Goal: Information Seeking & Learning: Learn about a topic

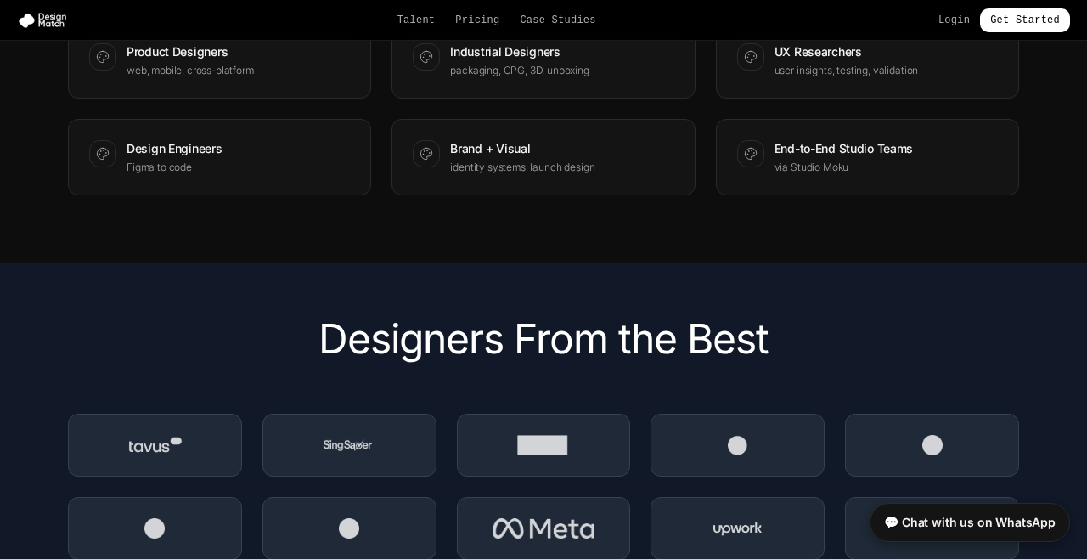
scroll to position [2180, 0]
click at [1042, 24] on link "Get Started" at bounding box center [1025, 20] width 90 height 24
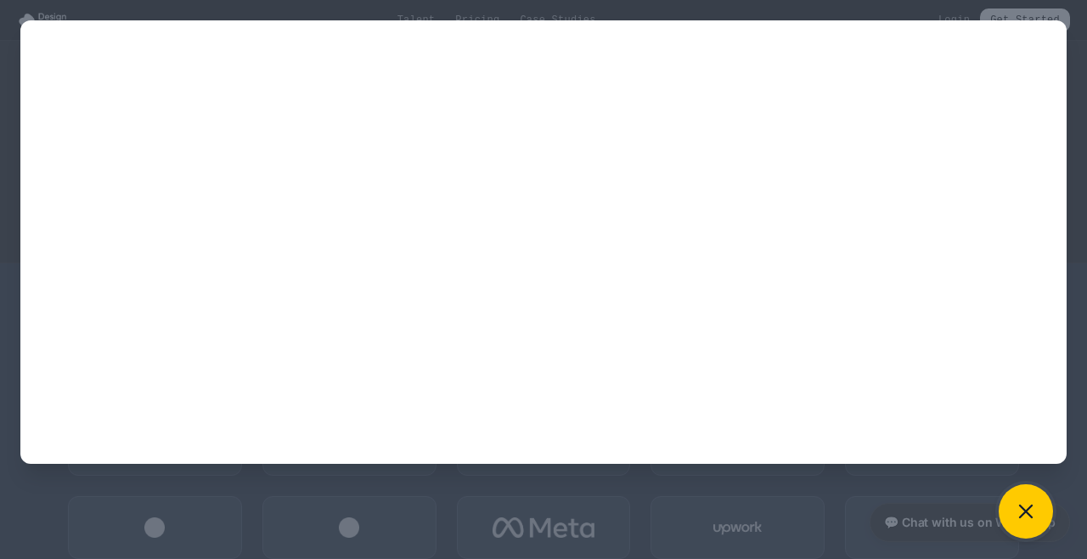
click at [1042, 539] on button at bounding box center [1026, 511] width 54 height 54
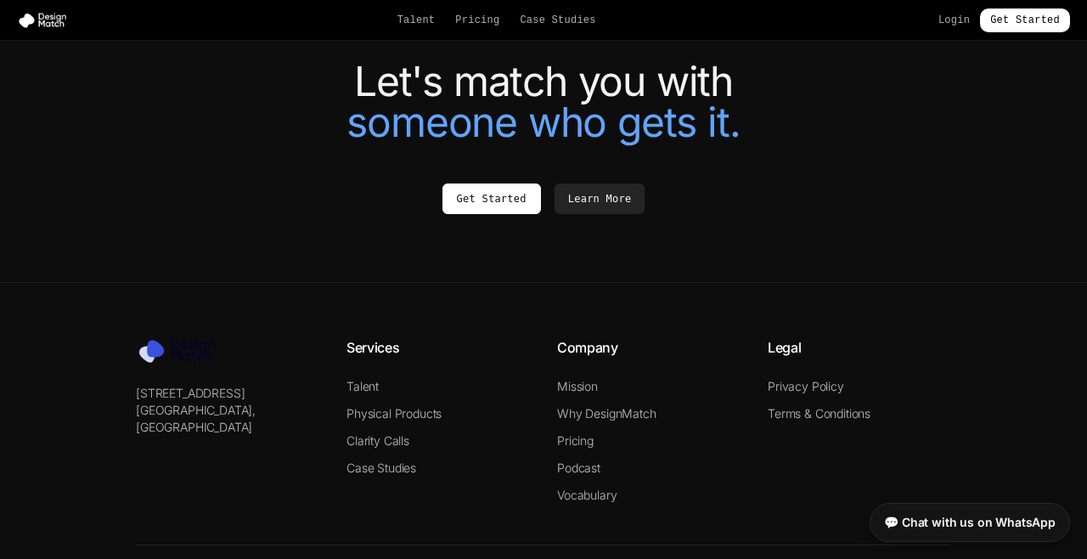
scroll to position [3798, 0]
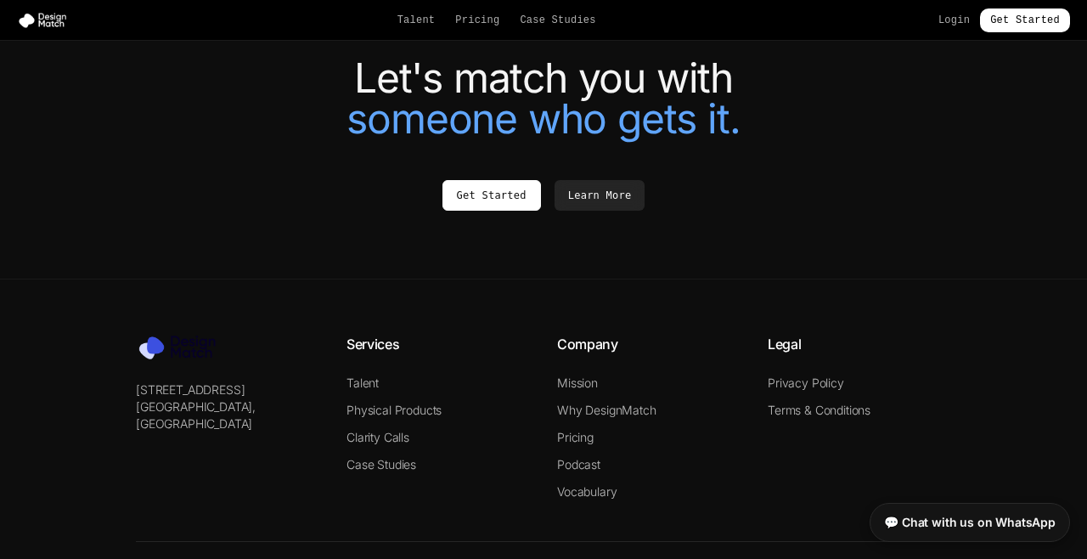
click at [631, 404] on link "Why DesignMatch" at bounding box center [606, 410] width 99 height 14
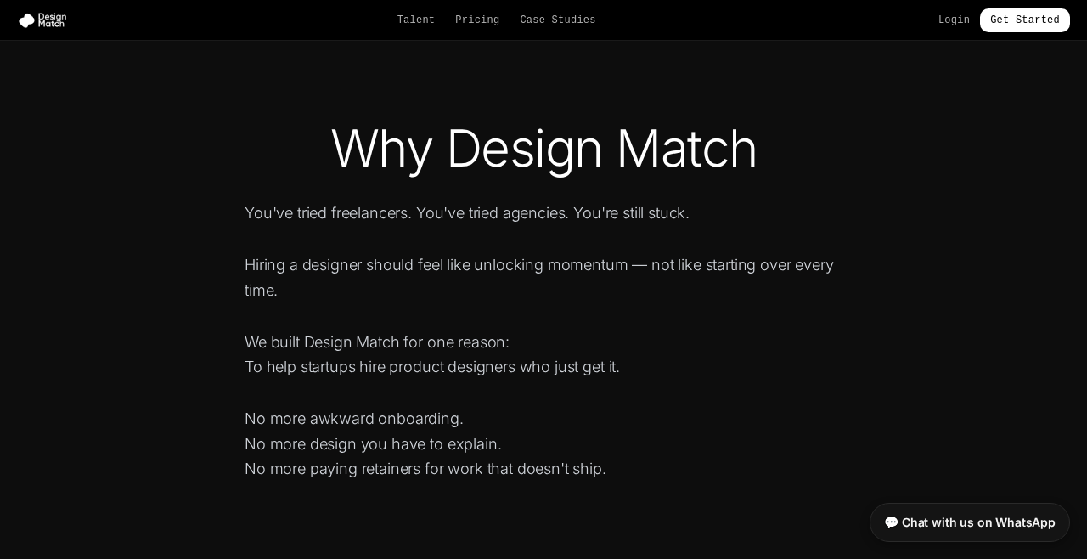
click at [473, 17] on link "Pricing" at bounding box center [477, 21] width 44 height 14
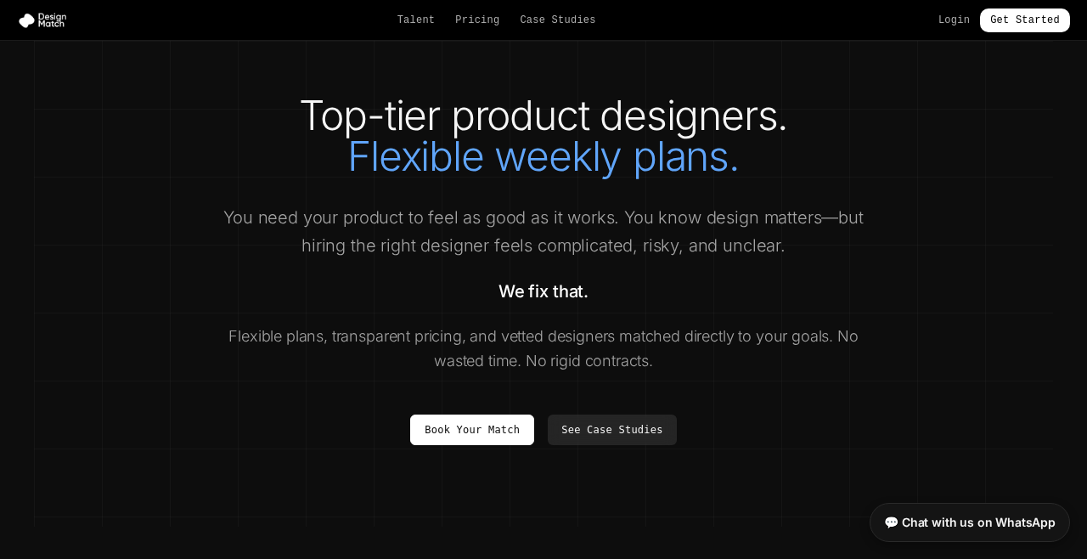
click at [419, 15] on link "Talent" at bounding box center [417, 21] width 38 height 14
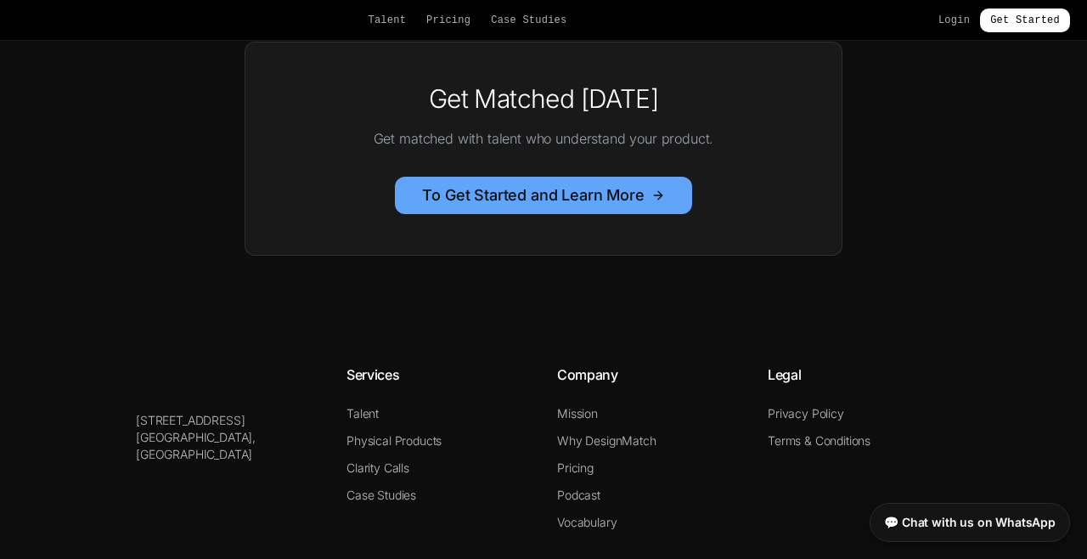
scroll to position [1282, 0]
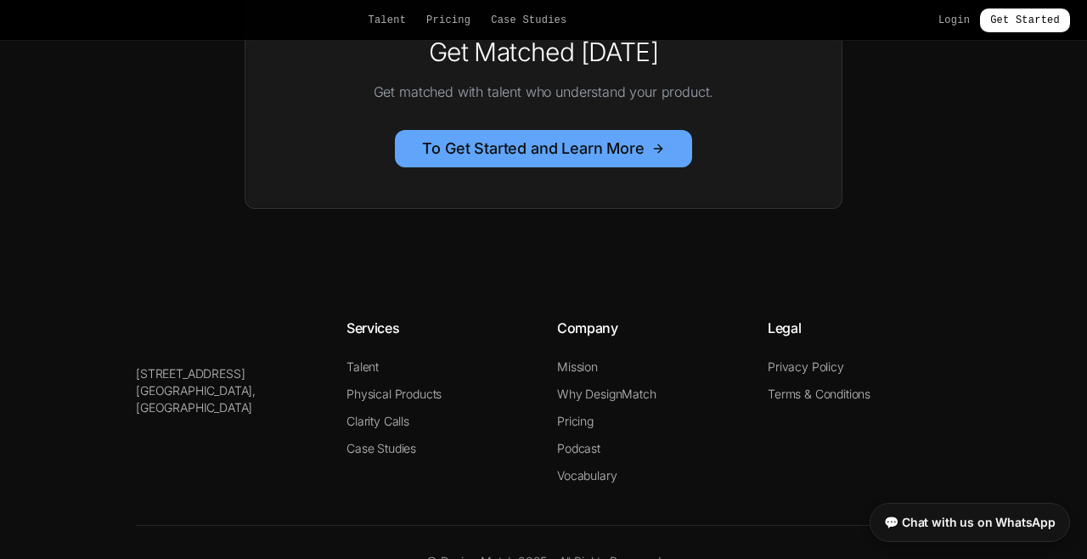
click at [431, 140] on link "To Get Started and Learn More" at bounding box center [543, 149] width 242 height 24
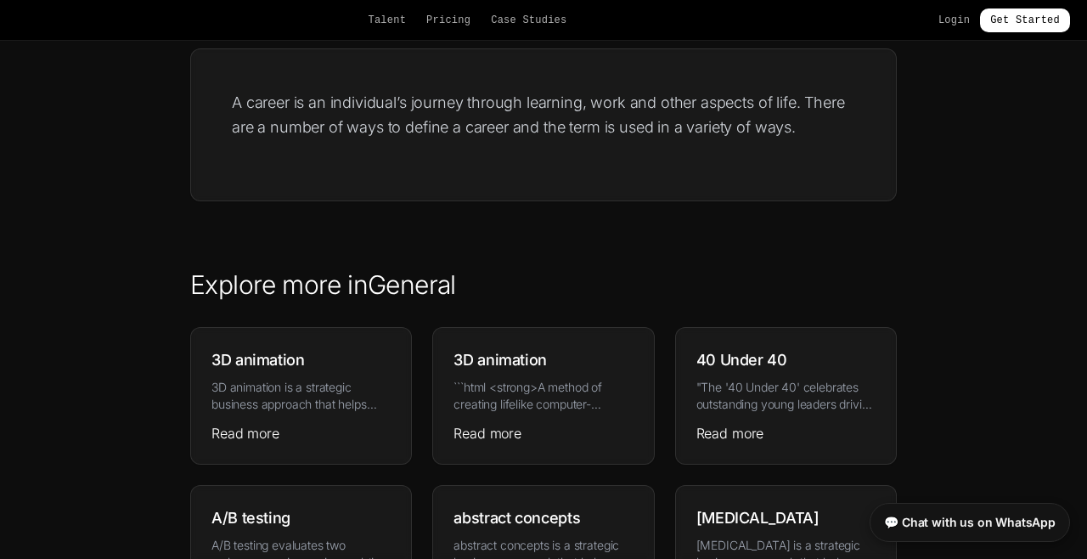
scroll to position [0, 0]
